Goal: Information Seeking & Learning: Learn about a topic

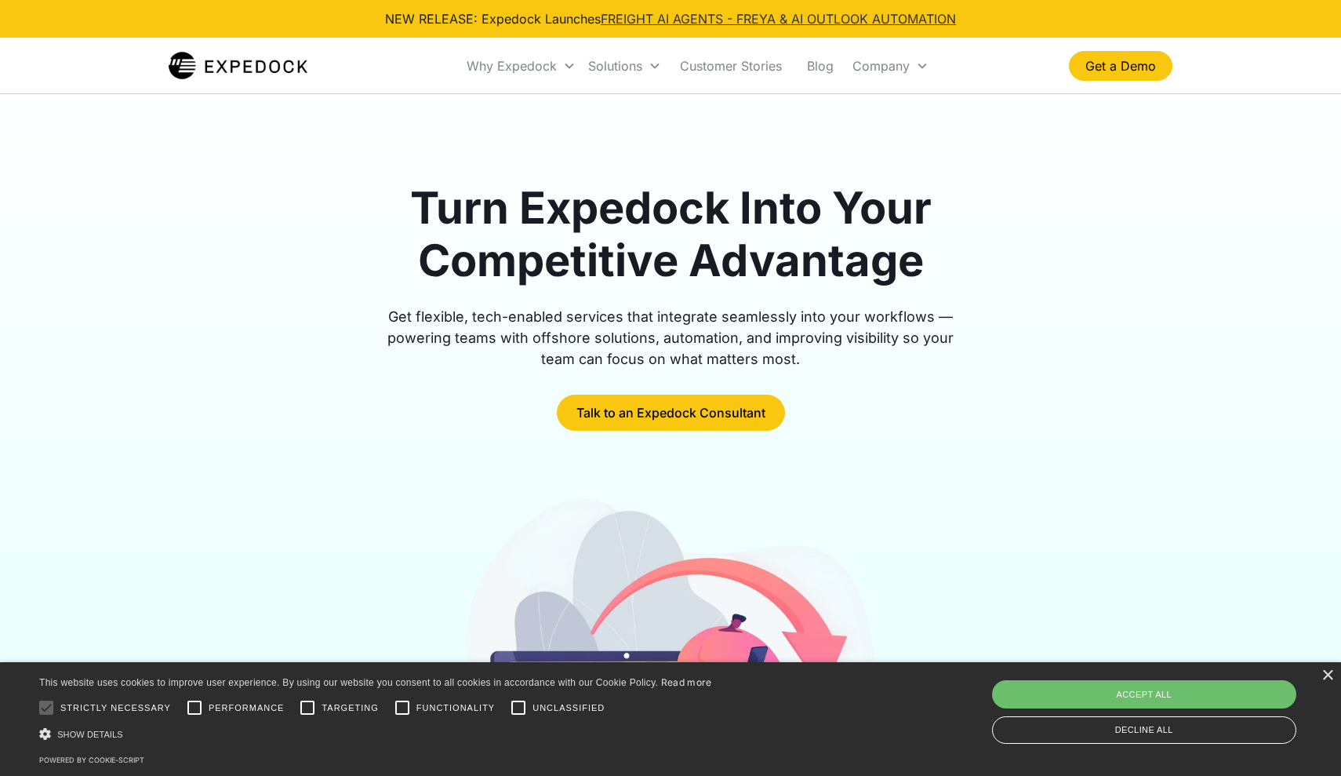
click at [717, 17] on link "FREIGHT AI AGENTS - FREYA & AI OUTLOOK AUTOMATION" at bounding box center [778, 19] width 355 height 16
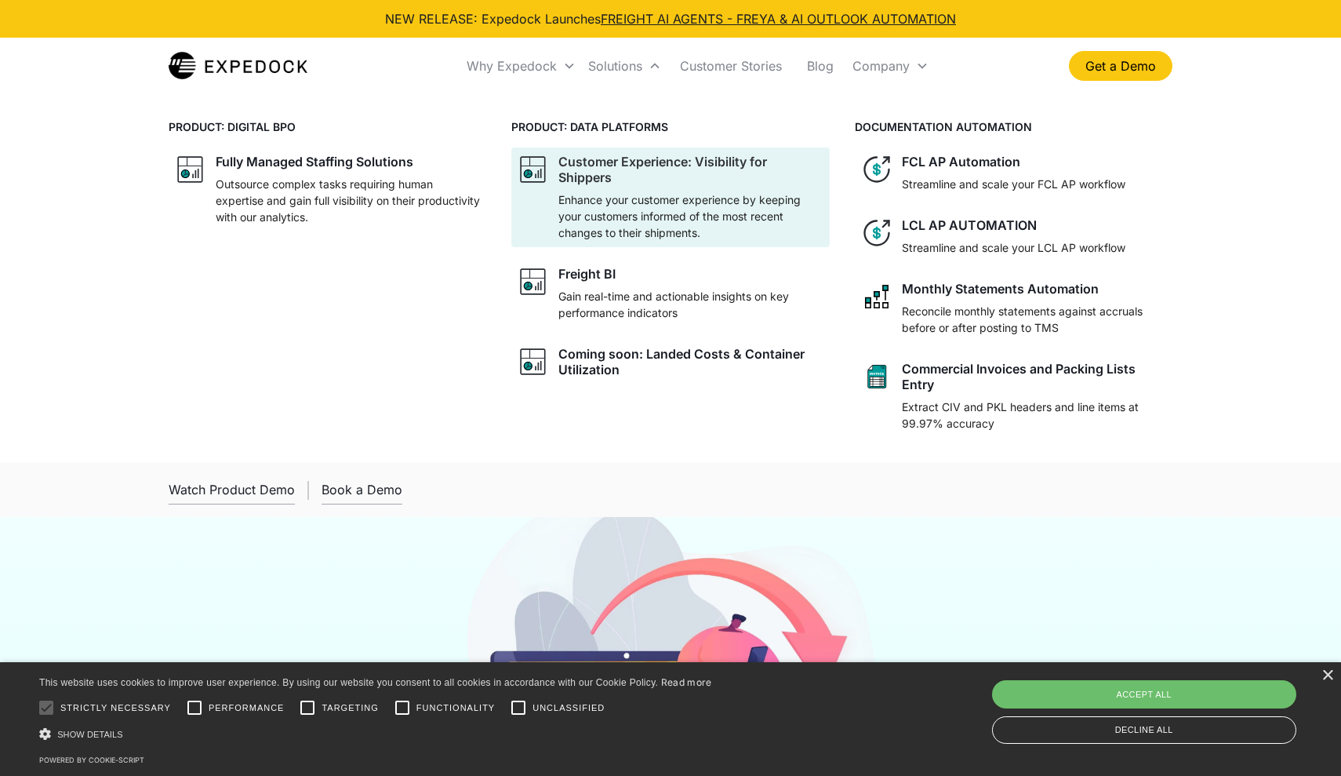
click at [675, 176] on div "Customer Experience: Visibility for Shippers" at bounding box center [691, 169] width 264 height 31
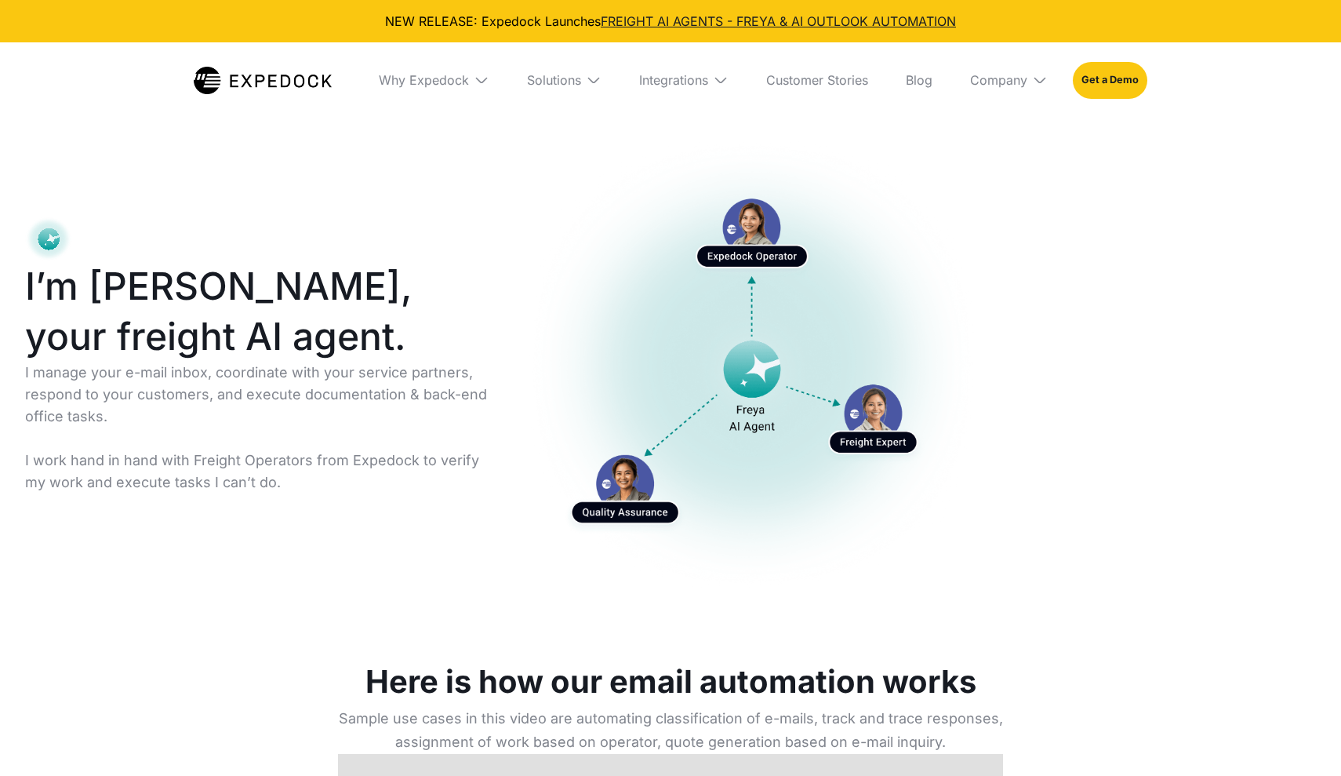
select select
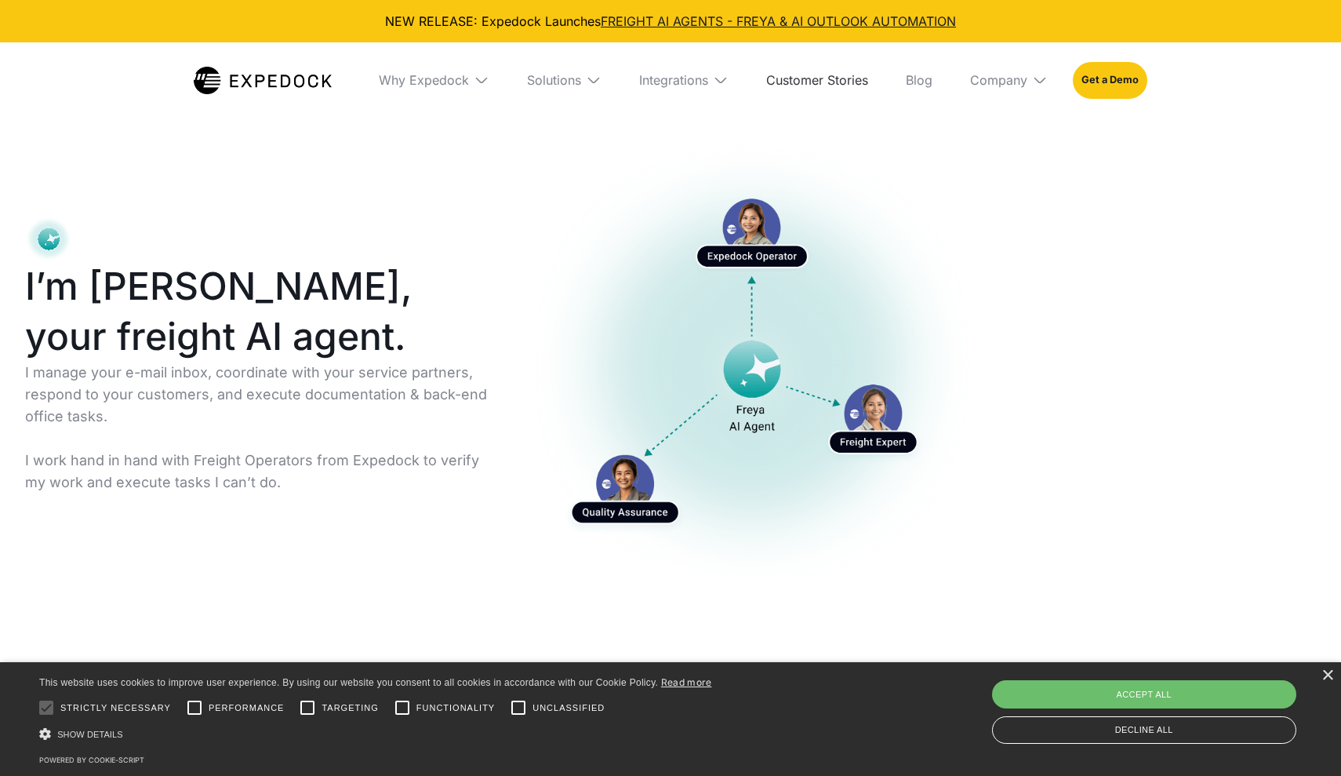
click at [844, 82] on link "Customer Stories" at bounding box center [817, 79] width 127 height 75
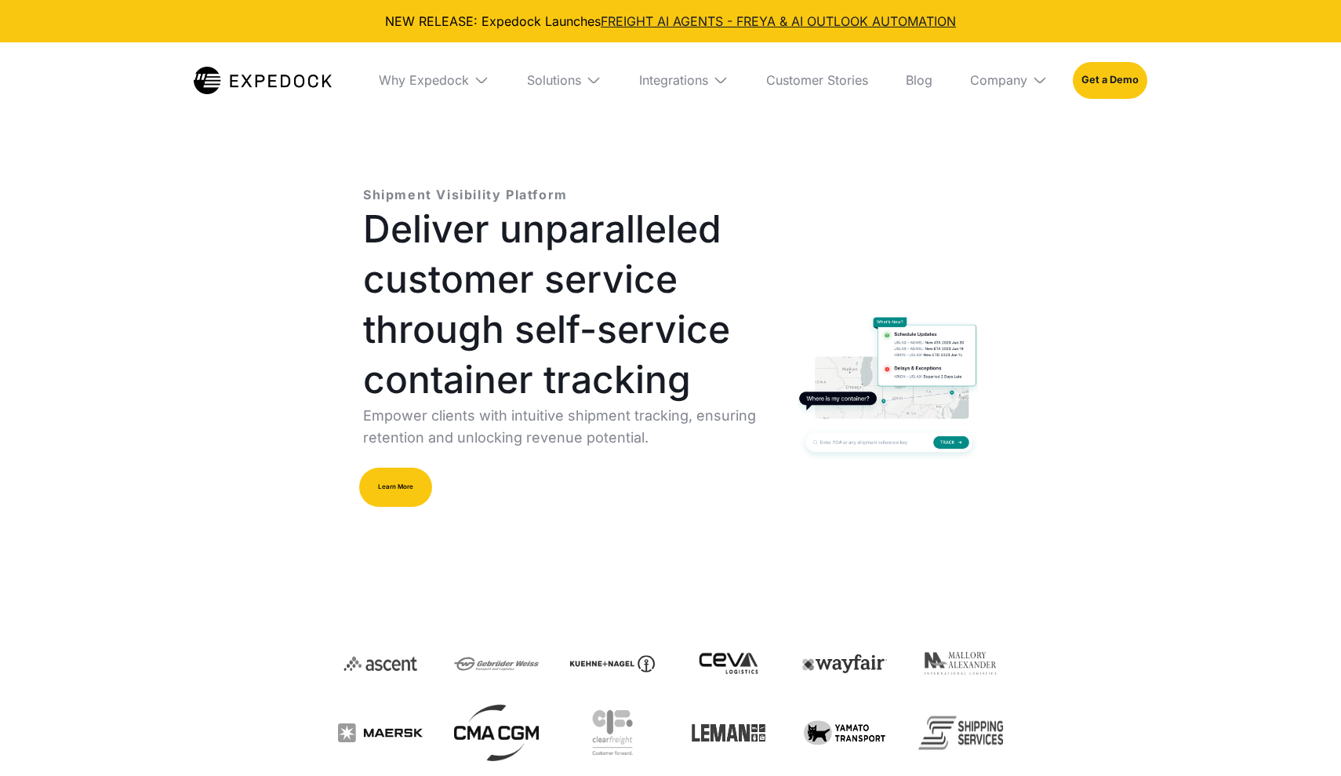
select select
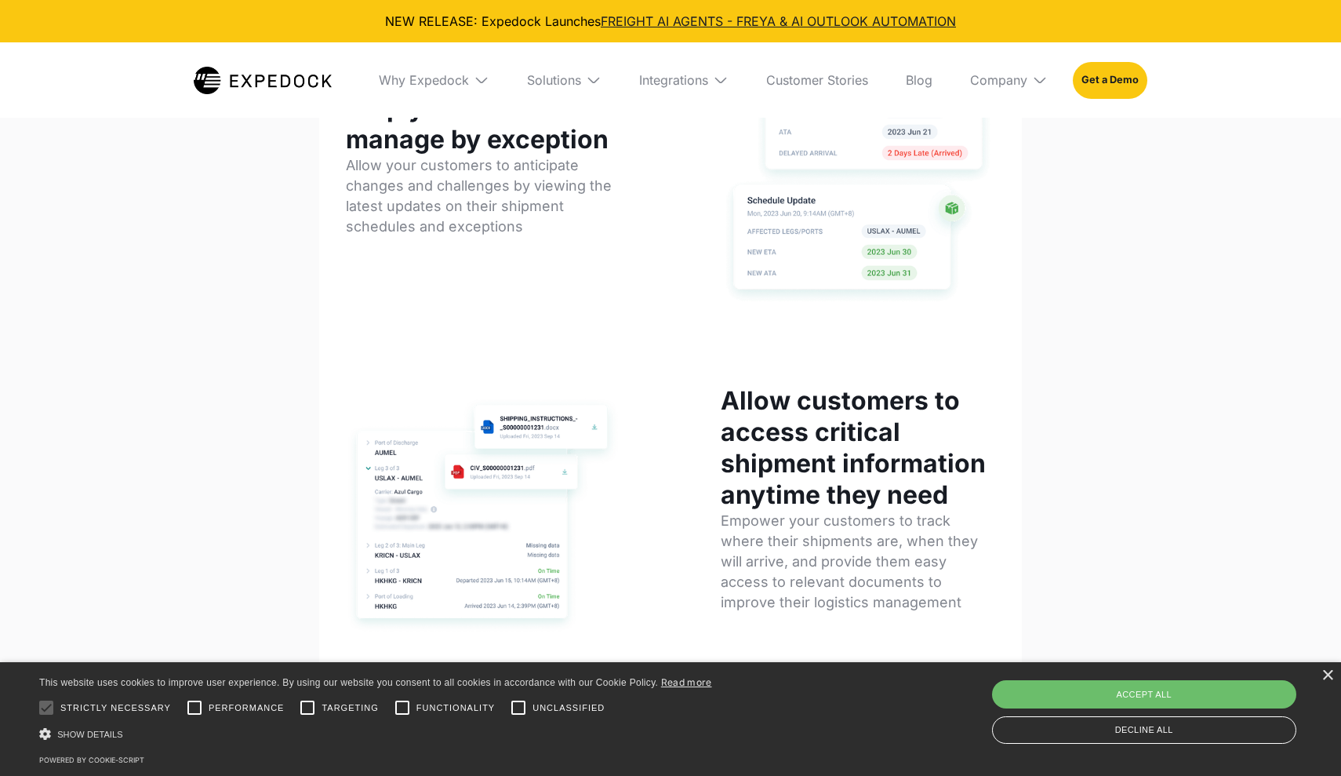
scroll to position [994, 0]
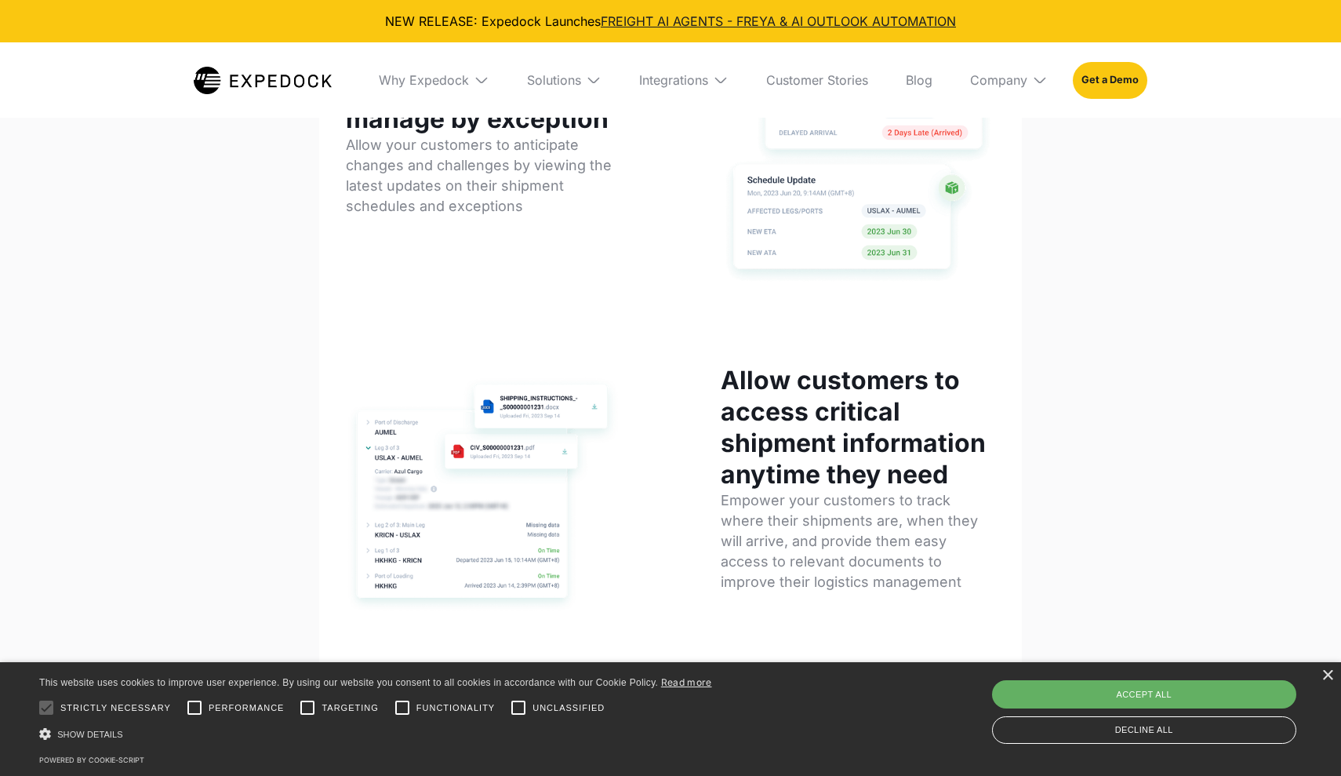
click at [1054, 698] on div "Accept all" at bounding box center [1144, 694] width 305 height 28
checkbox input "true"
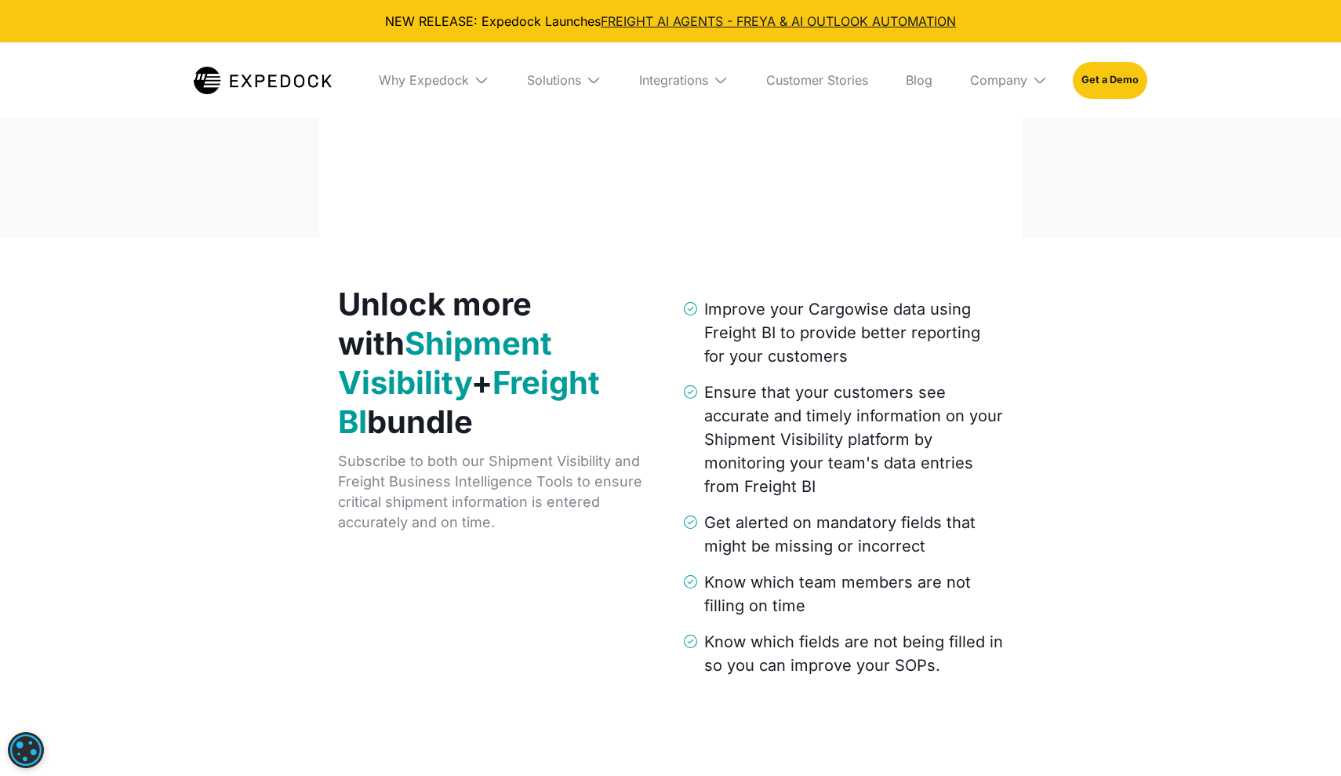
scroll to position [2129, 0]
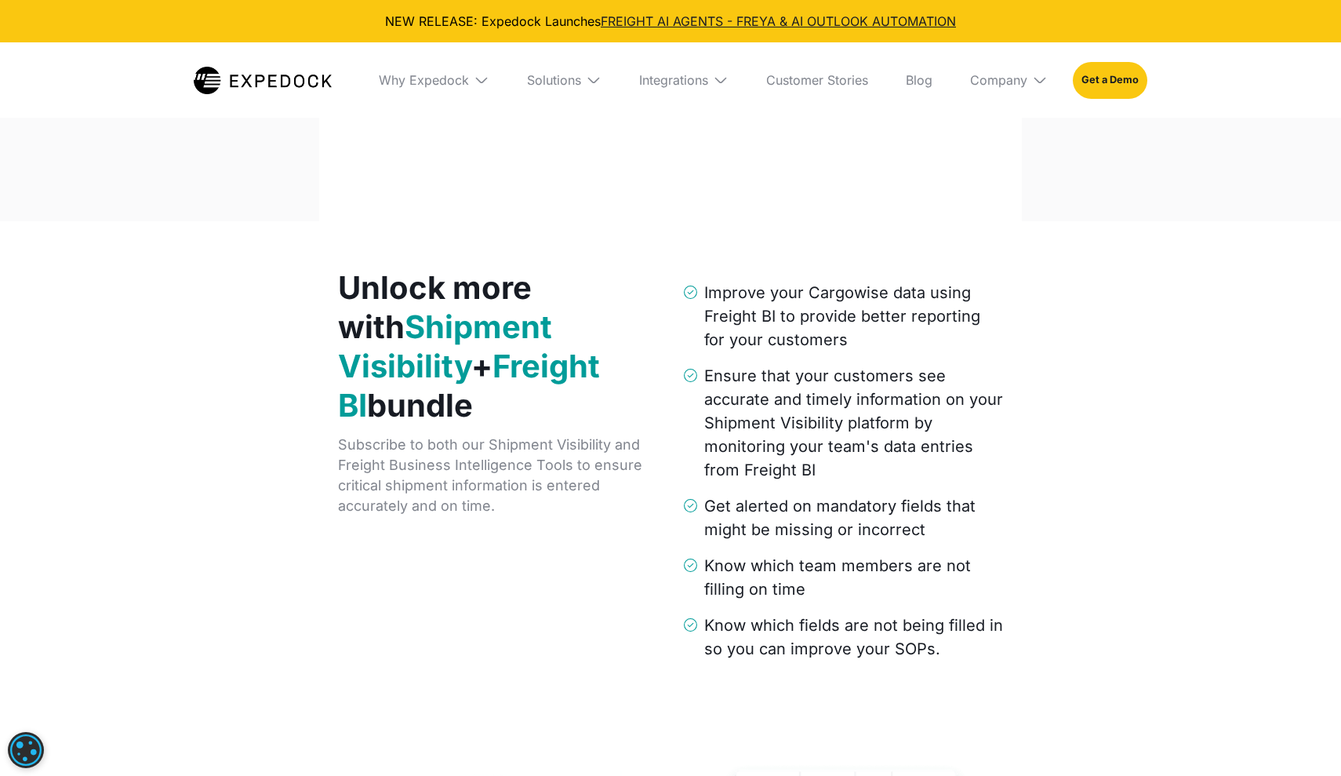
click at [1033, 456] on div "Unlock more with Shipment Visibility + Freight BI bundle Subscribe to both our …" at bounding box center [670, 646] width 1341 height 851
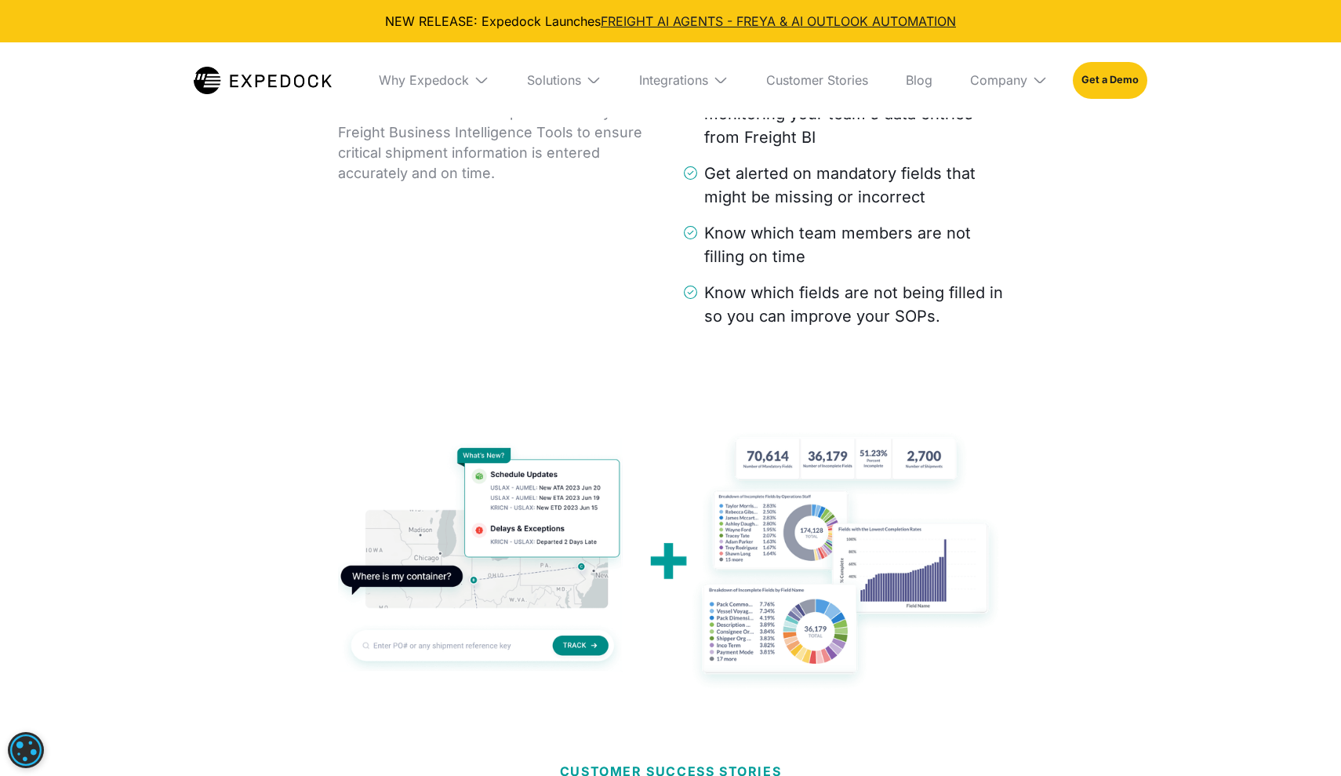
scroll to position [2461, 0]
click at [595, 74] on img at bounding box center [594, 80] width 16 height 16
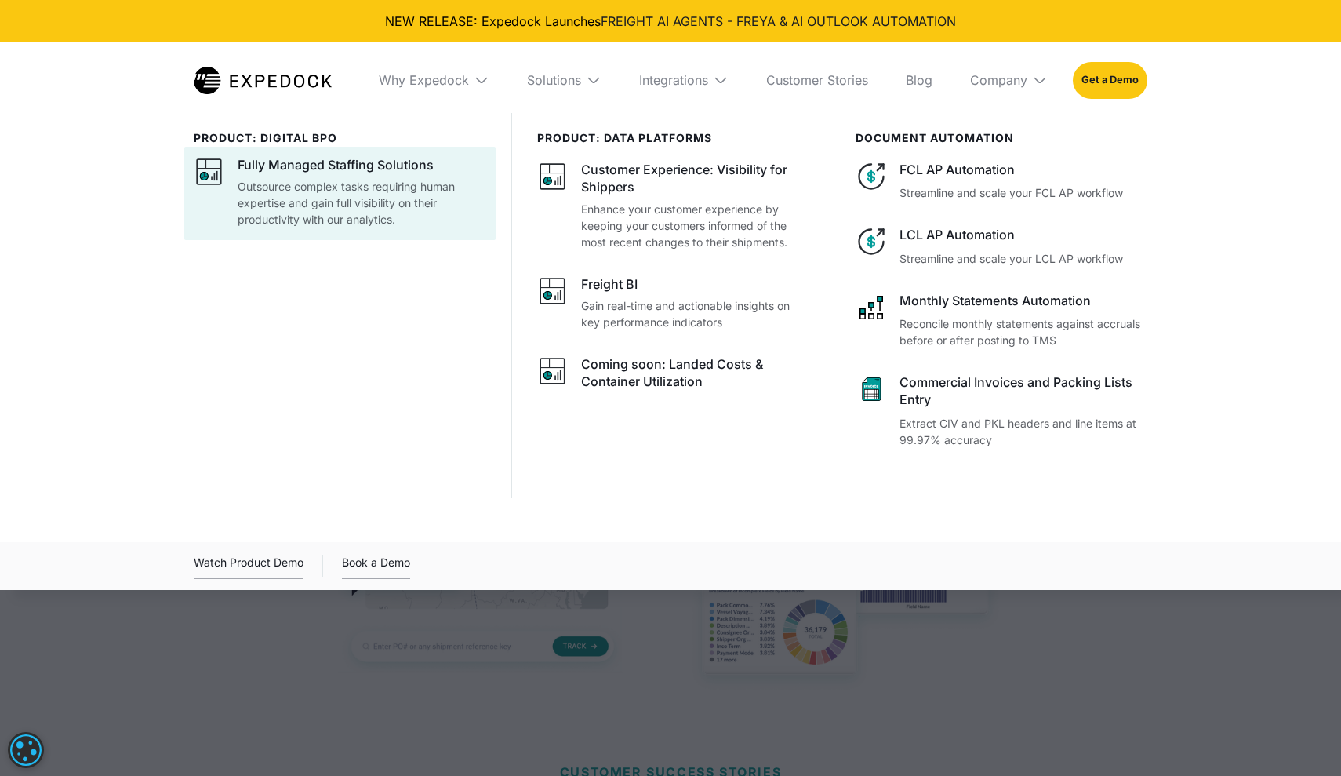
click at [407, 188] on p "Outsource complex tasks requiring human expertise and gain full visibility on t…" at bounding box center [362, 202] width 249 height 49
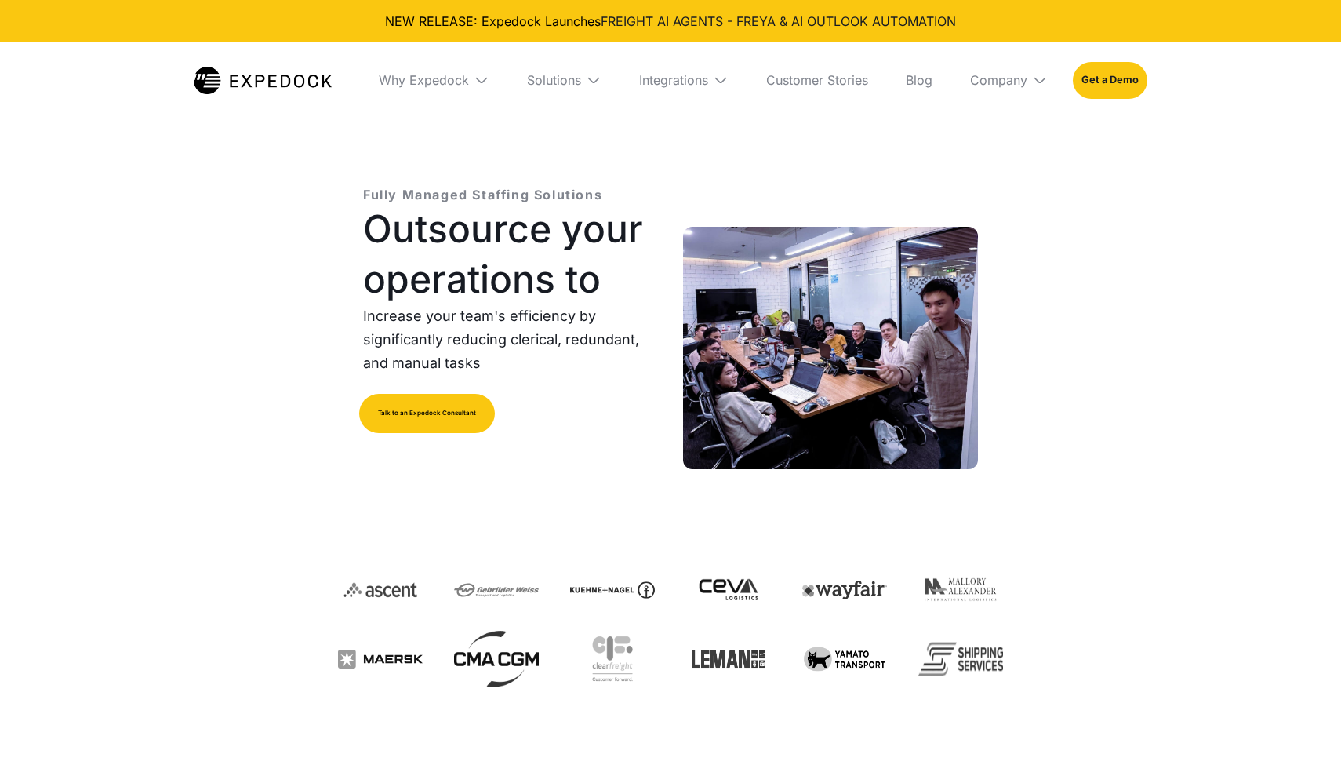
select select
click at [293, 71] on img at bounding box center [263, 80] width 138 height 27
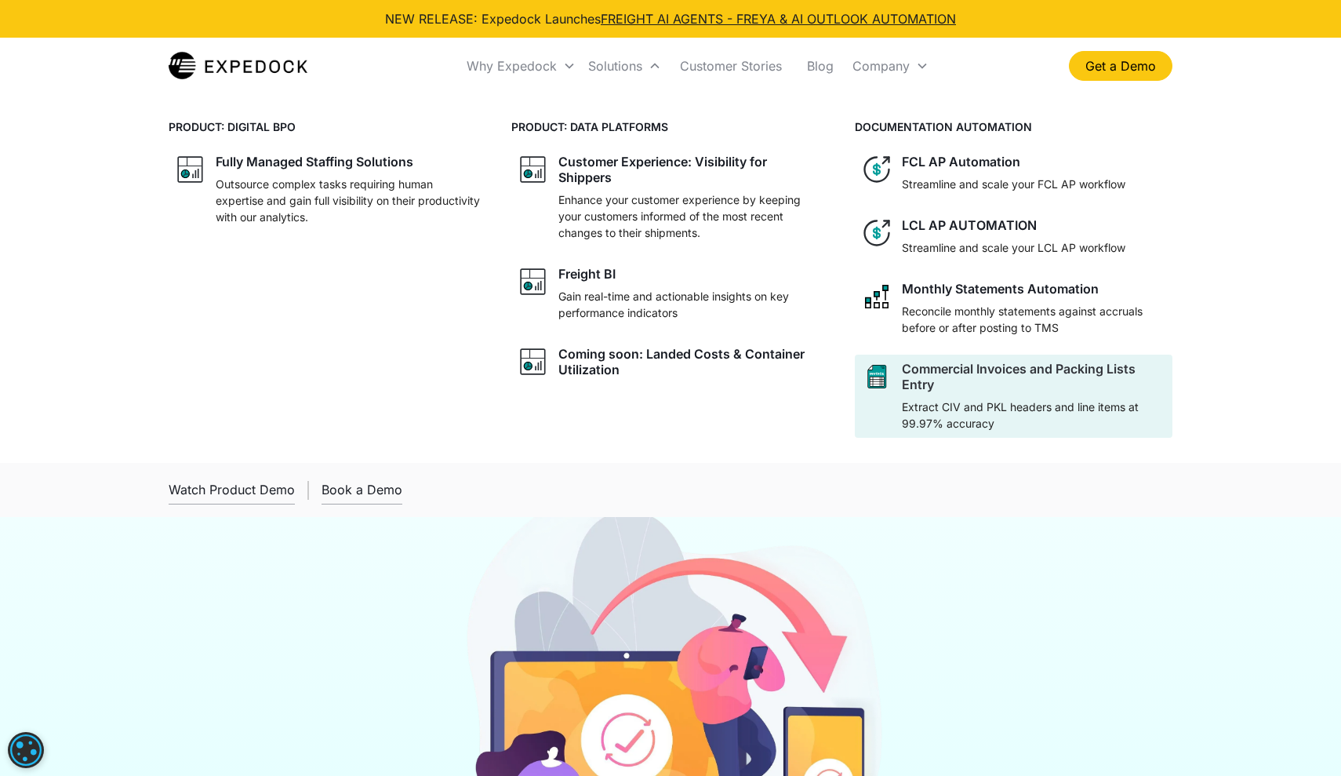
click at [1005, 378] on div "Commercial Invoices and Packing Lists Entry" at bounding box center [1034, 376] width 264 height 31
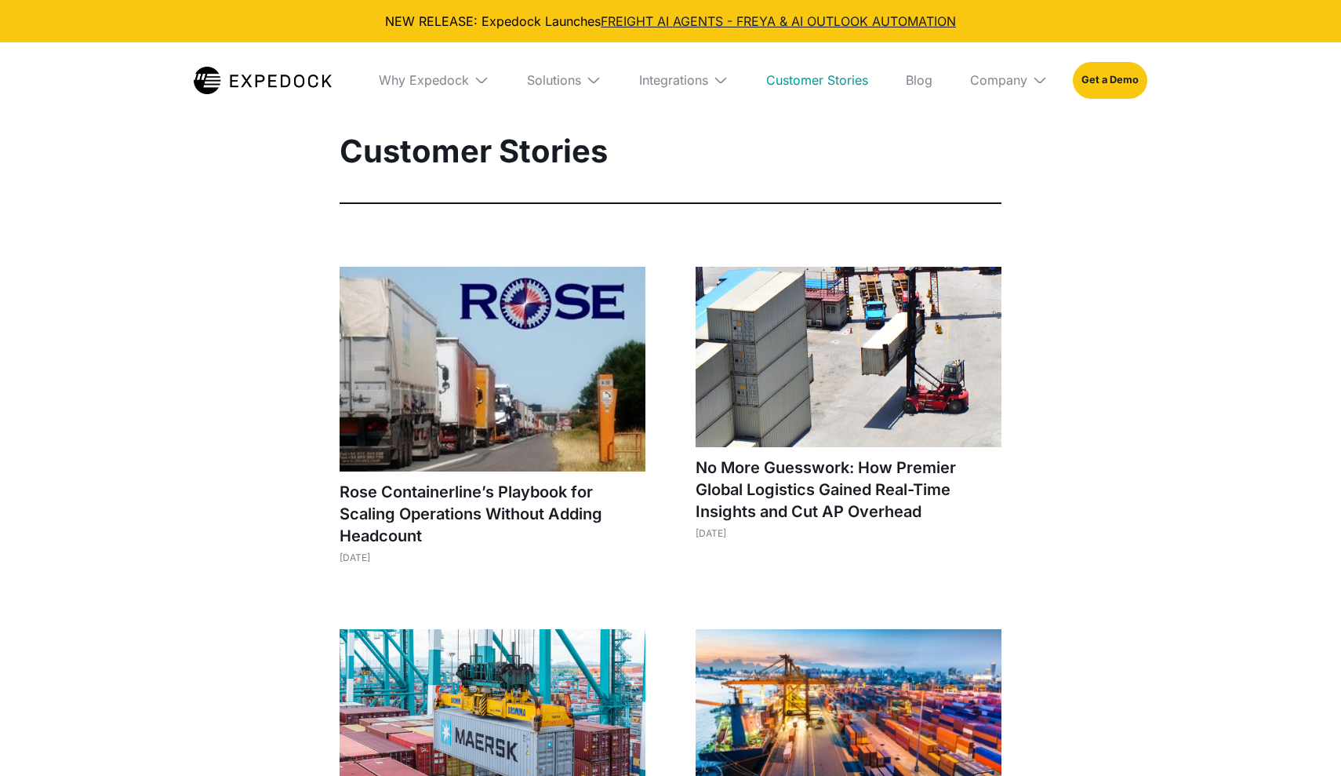
select select
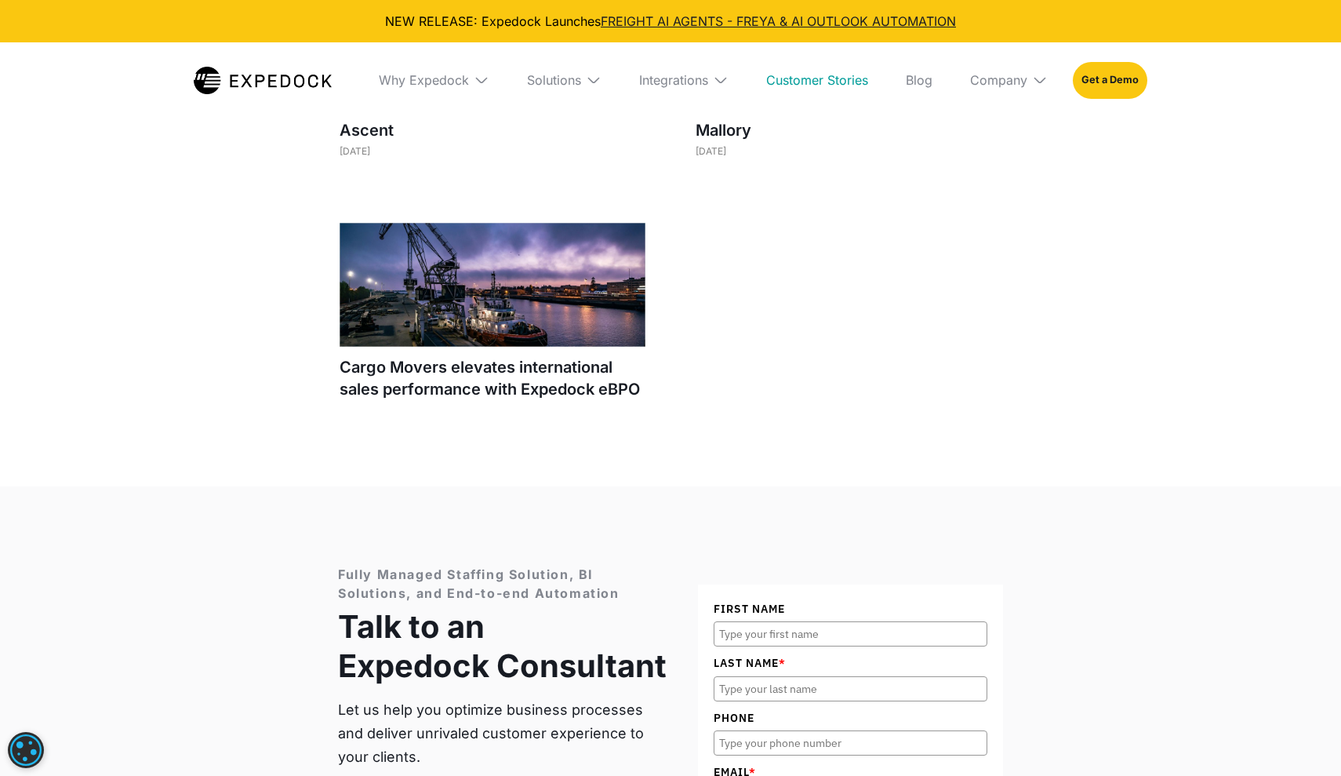
scroll to position [1797, 0]
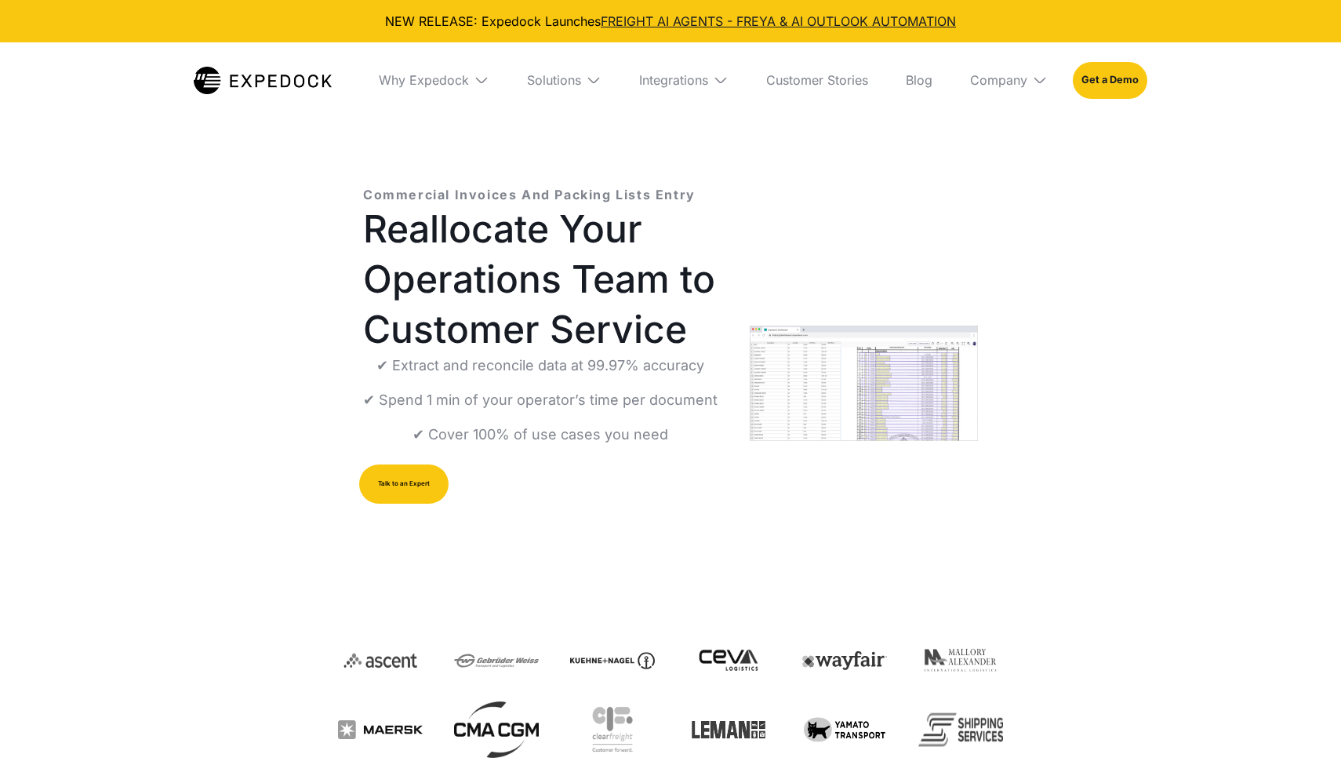
select select
click at [224, 442] on div "Commercial Invoices And Packing Lists Entry Reallocate Your Operations Team to …" at bounding box center [670, 470] width 1341 height 715
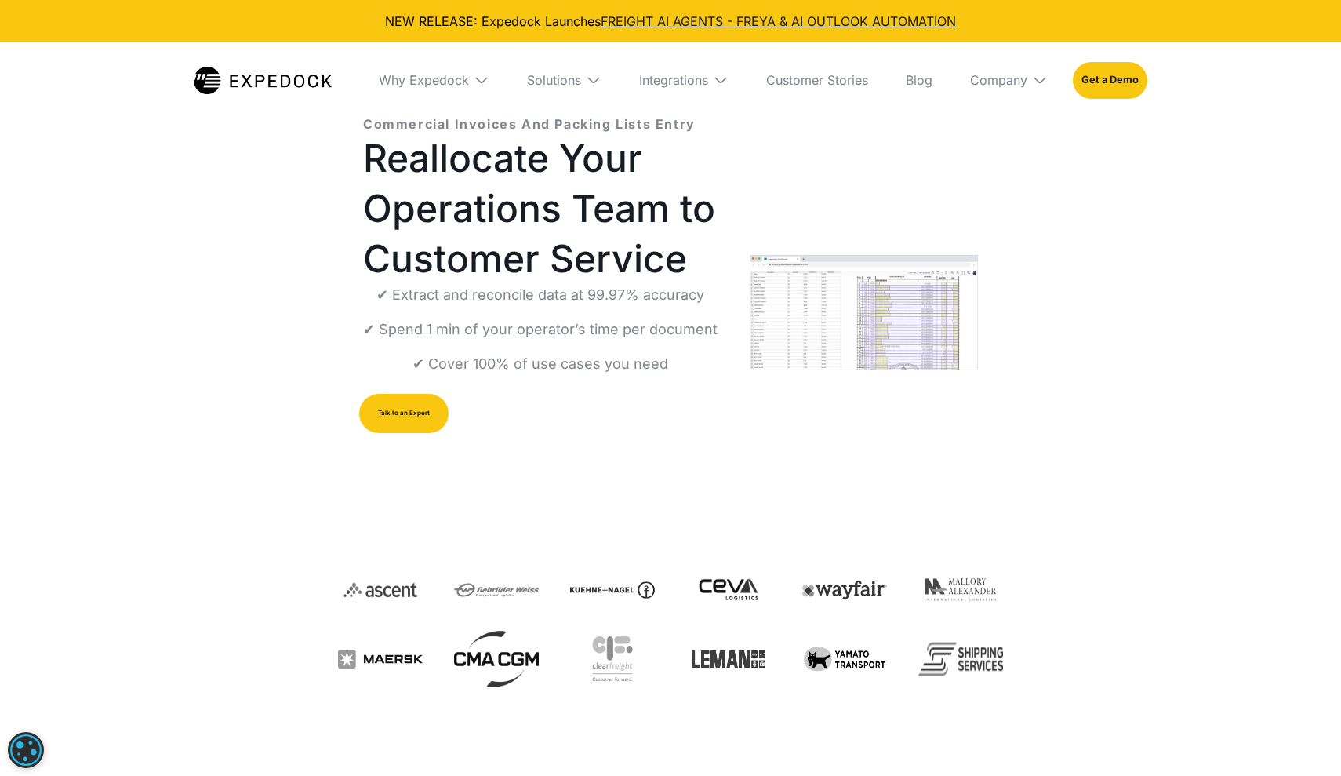
scroll to position [73, 0]
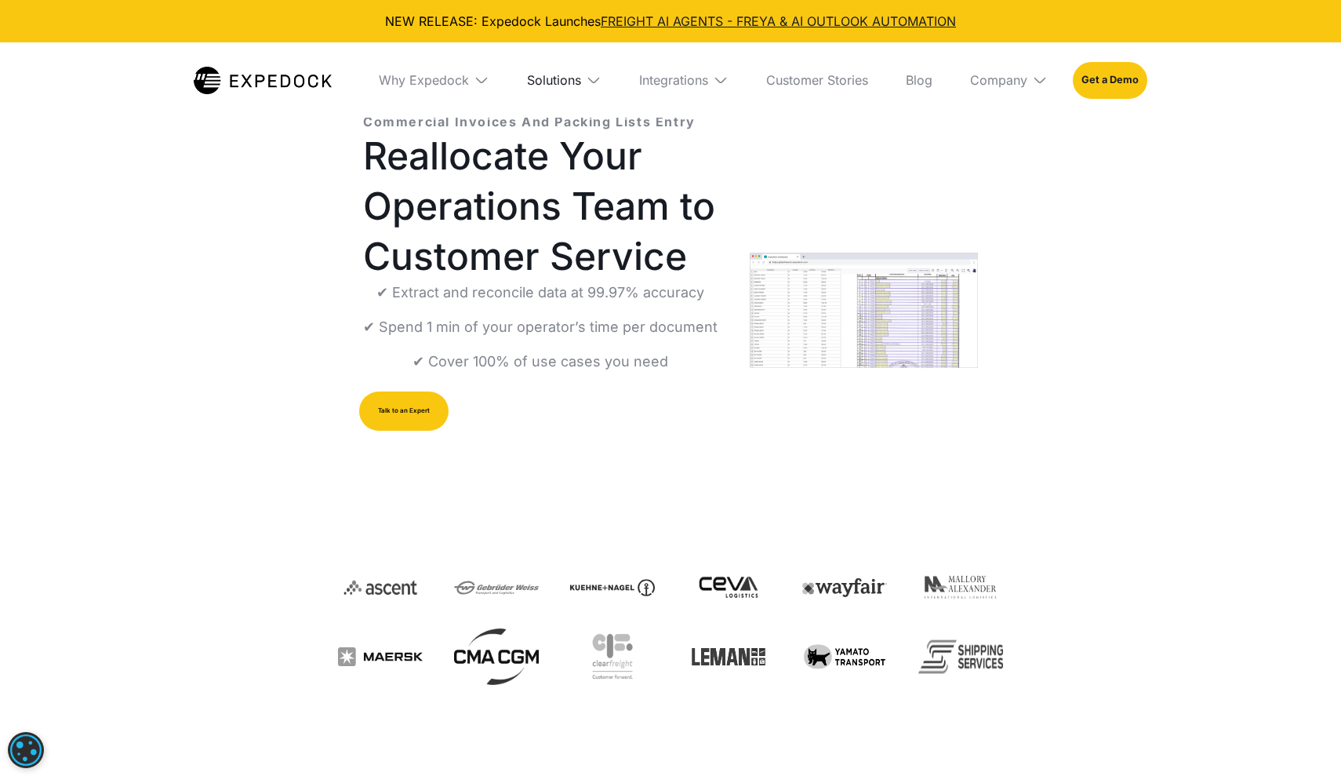
click at [547, 84] on div "Solutions" at bounding box center [554, 80] width 54 height 16
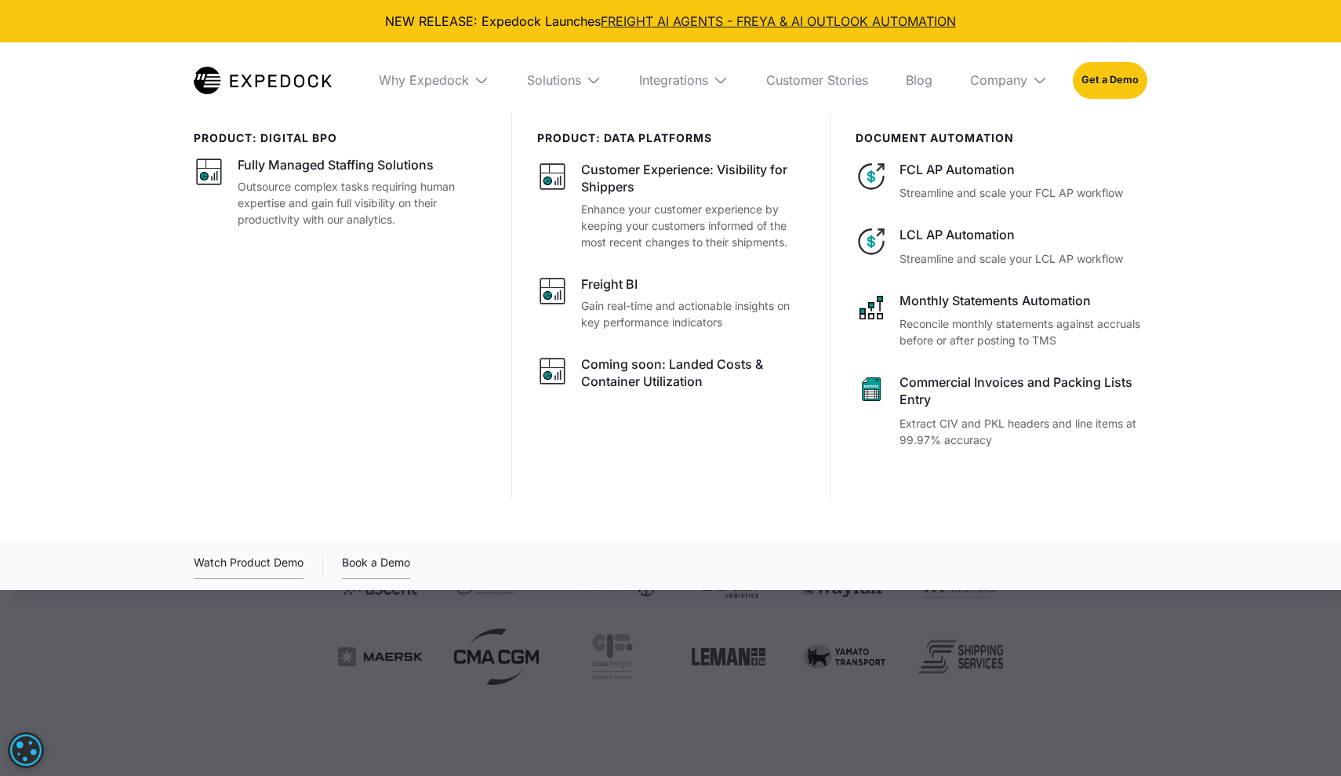
click at [940, 665] on div at bounding box center [670, 501] width 1341 height 776
